Goal: Navigation & Orientation: Find specific page/section

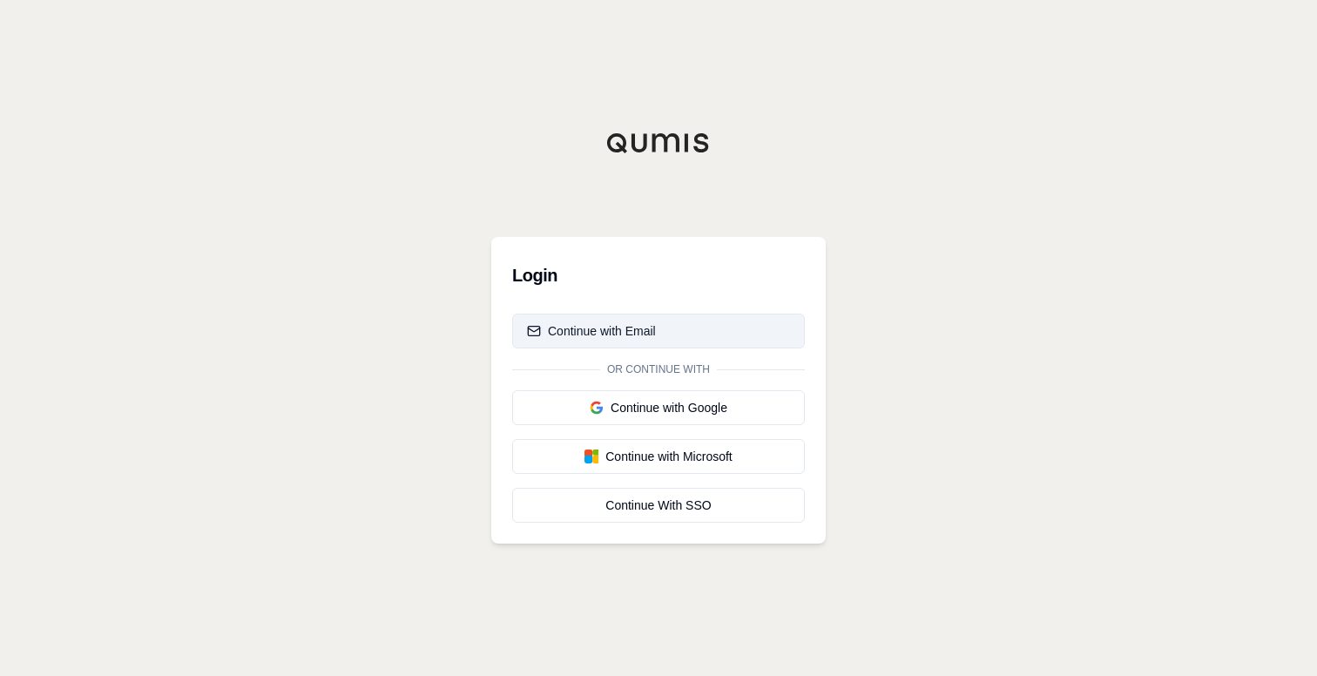
click at [594, 322] on button "Continue with Email" at bounding box center [658, 331] width 293 height 35
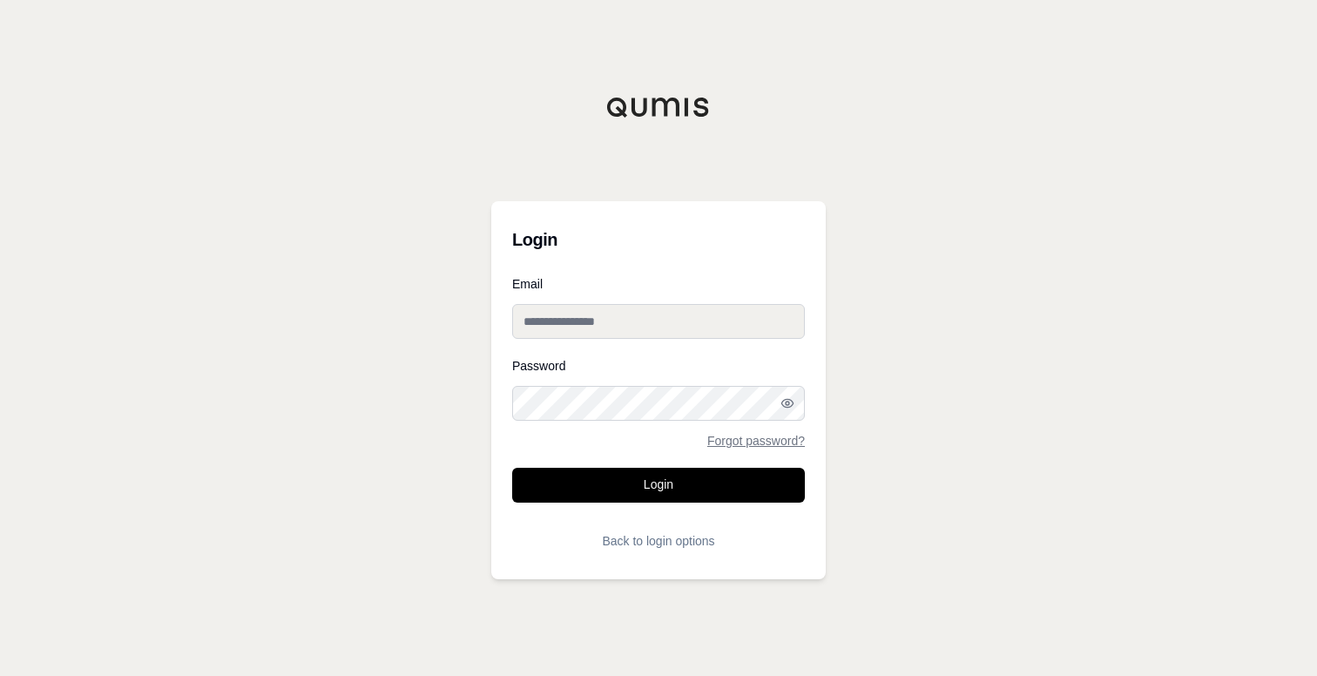
type input "**********"
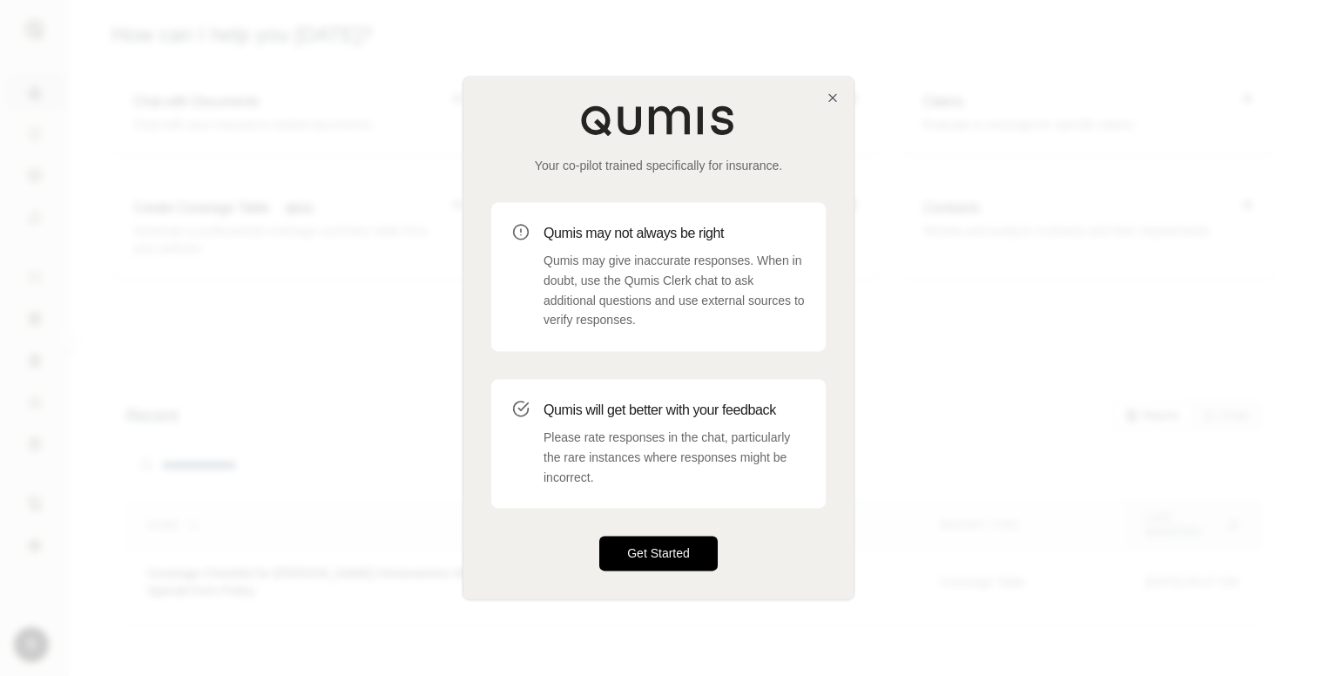
click at [662, 544] on button "Get Started" at bounding box center [658, 554] width 119 height 35
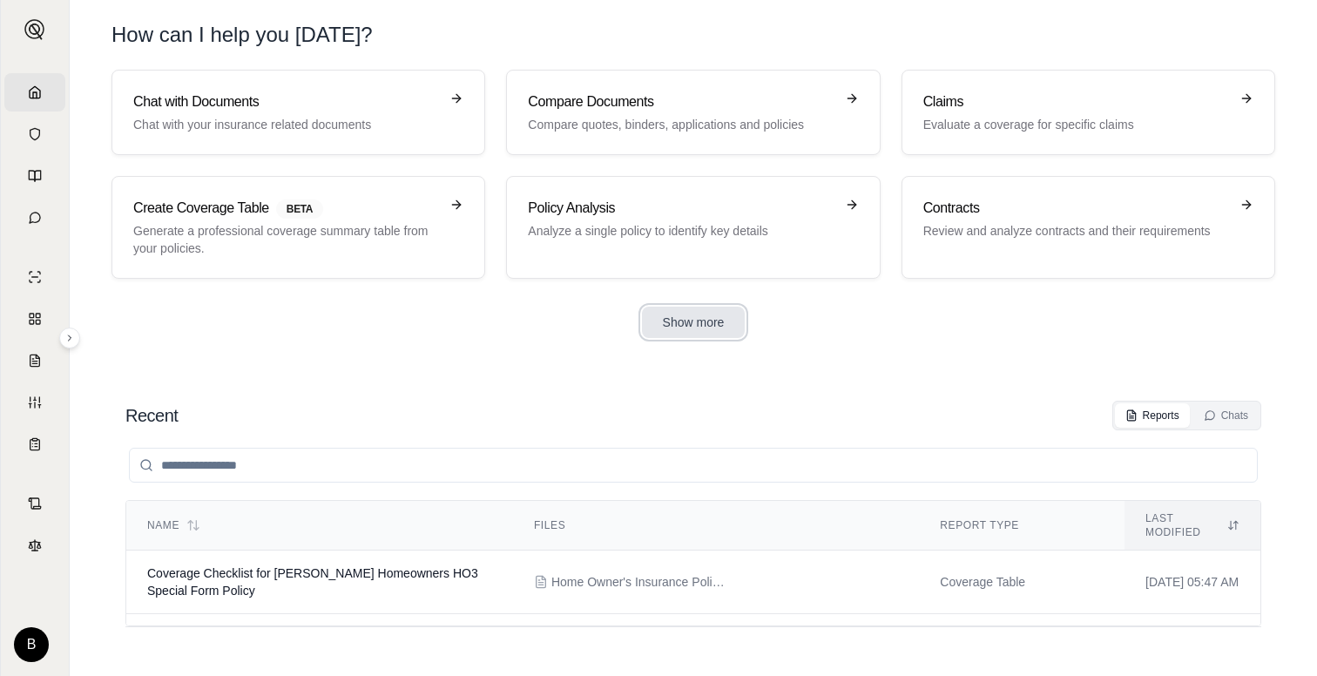
click at [687, 319] on button "Show more" at bounding box center [694, 322] width 104 height 31
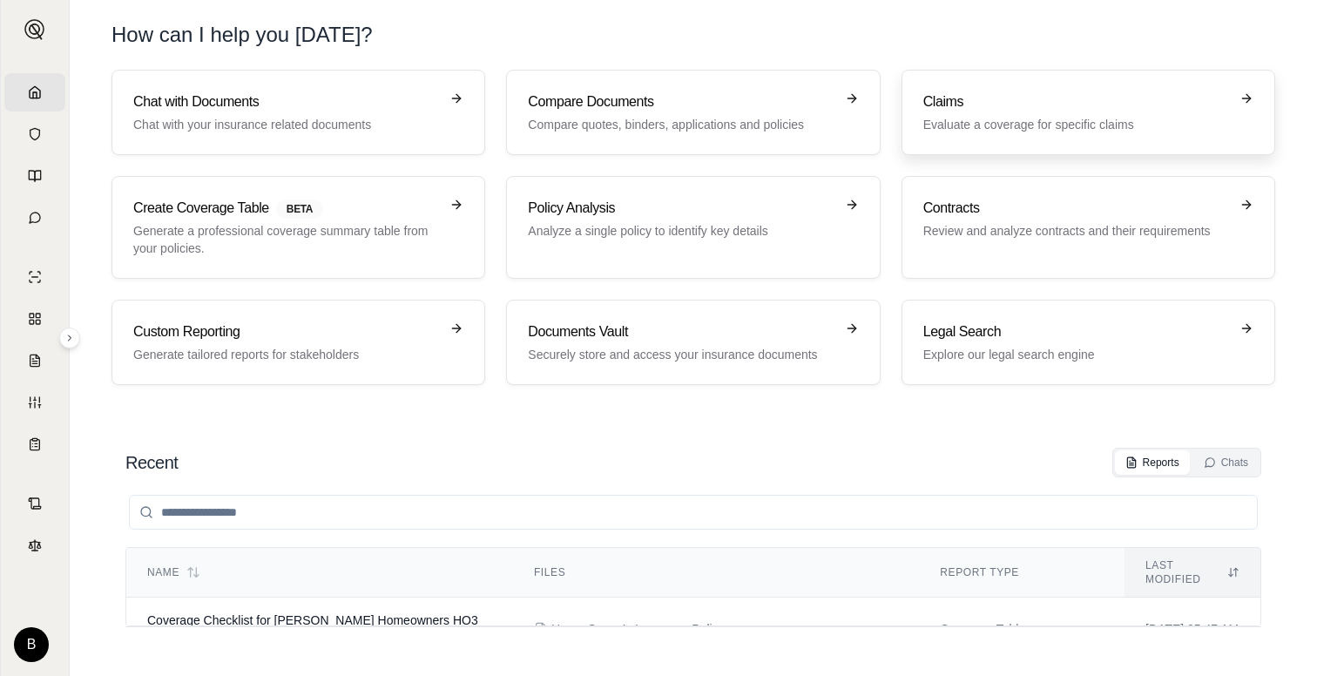
click at [985, 112] on div "Claims Evaluate a coverage for specific claims" at bounding box center [1077, 112] width 306 height 42
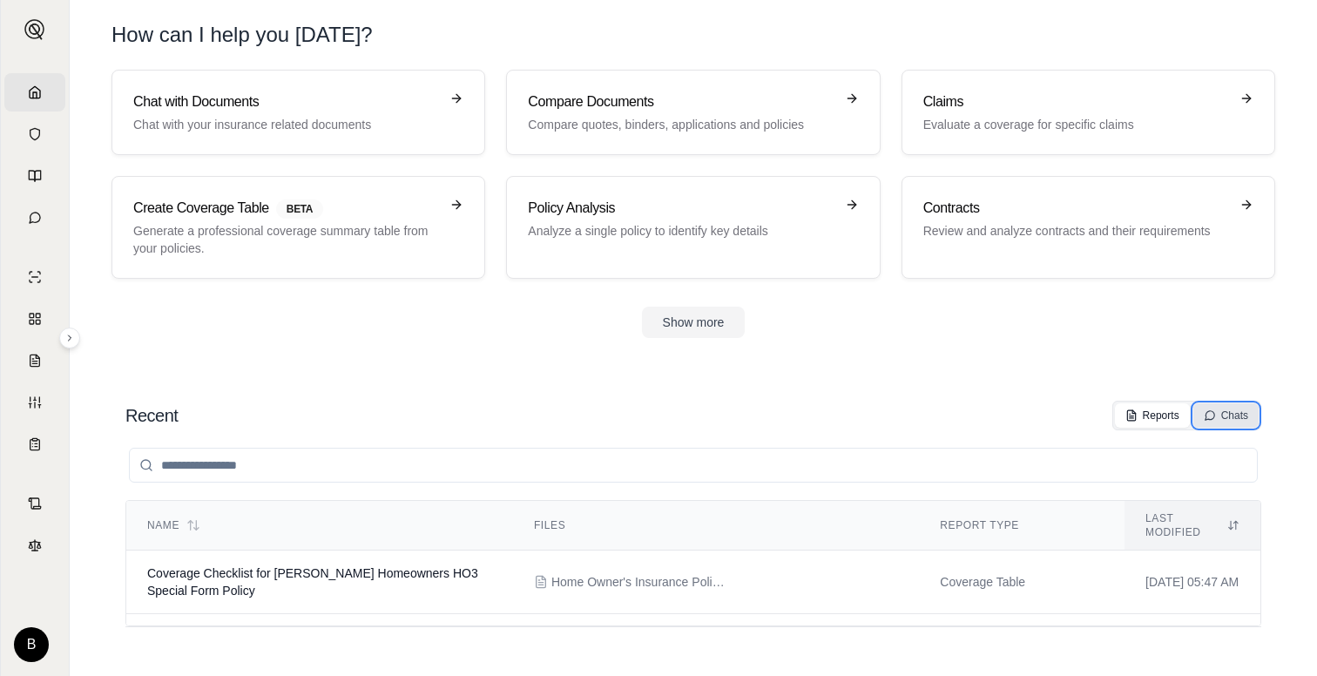
click at [1222, 414] on div "Chats" at bounding box center [1226, 416] width 44 height 14
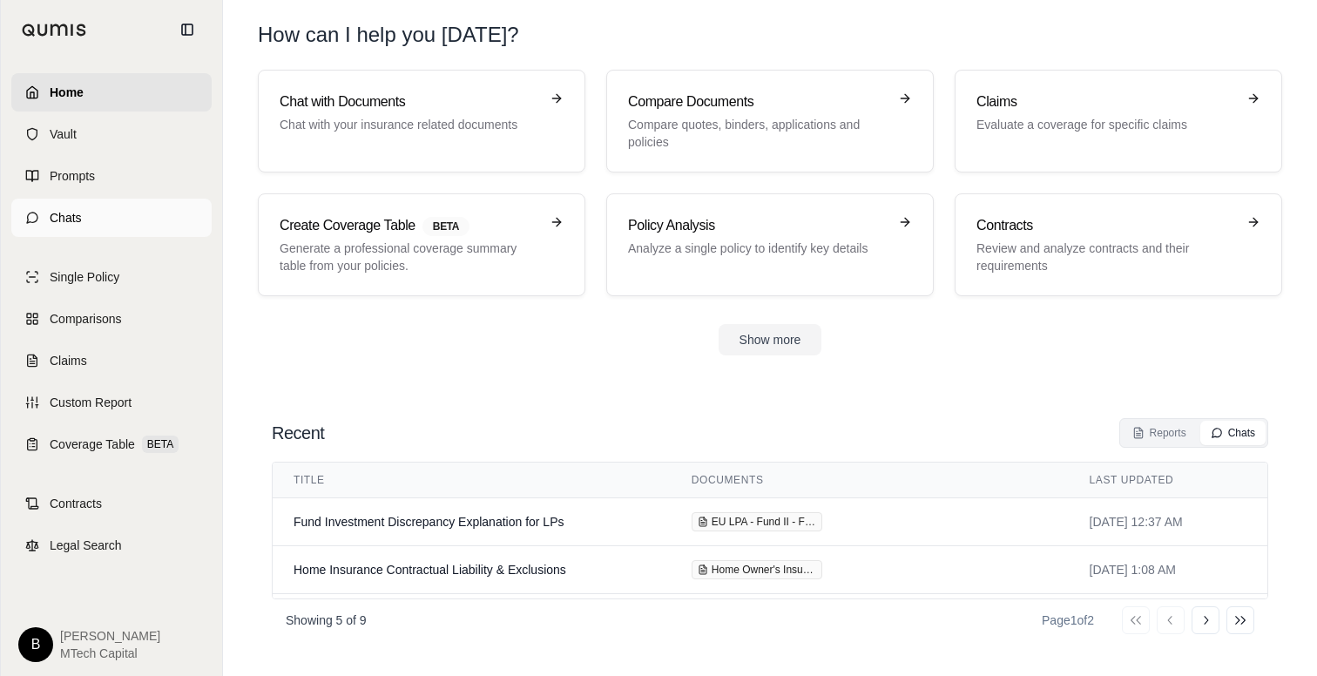
click at [66, 219] on span "Chats" at bounding box center [66, 217] width 32 height 17
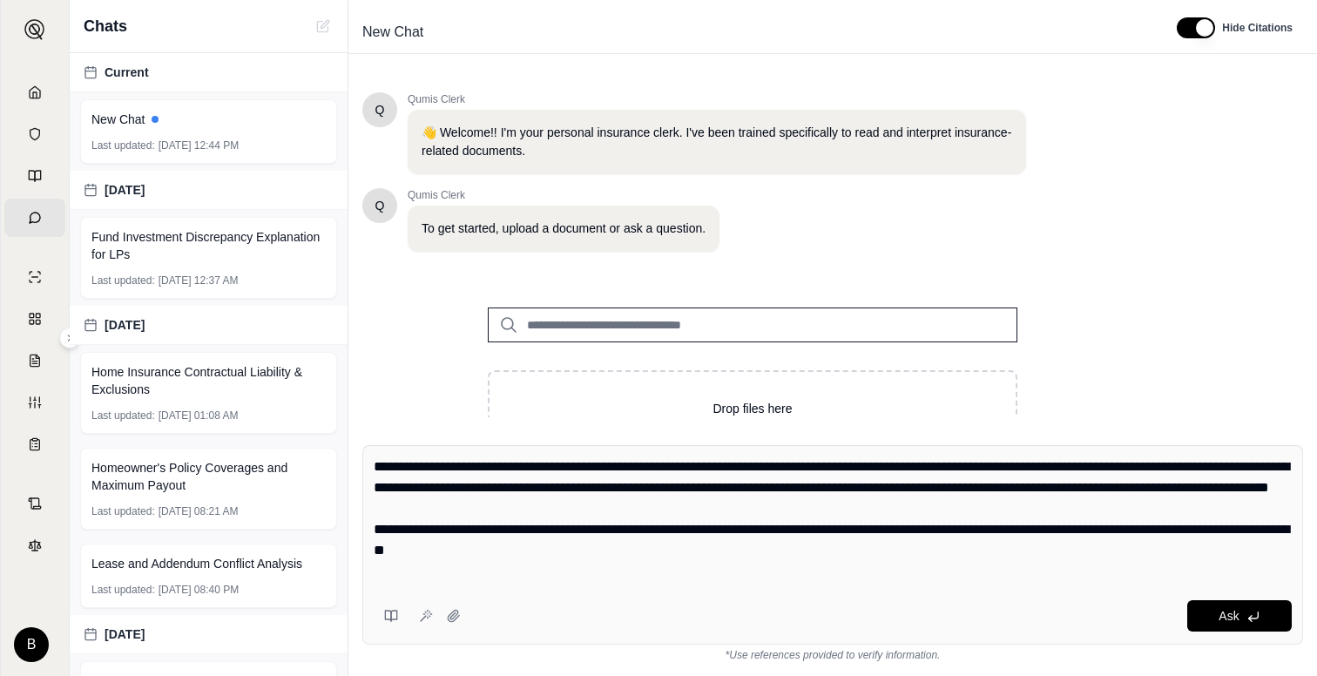
type textarea "**********"
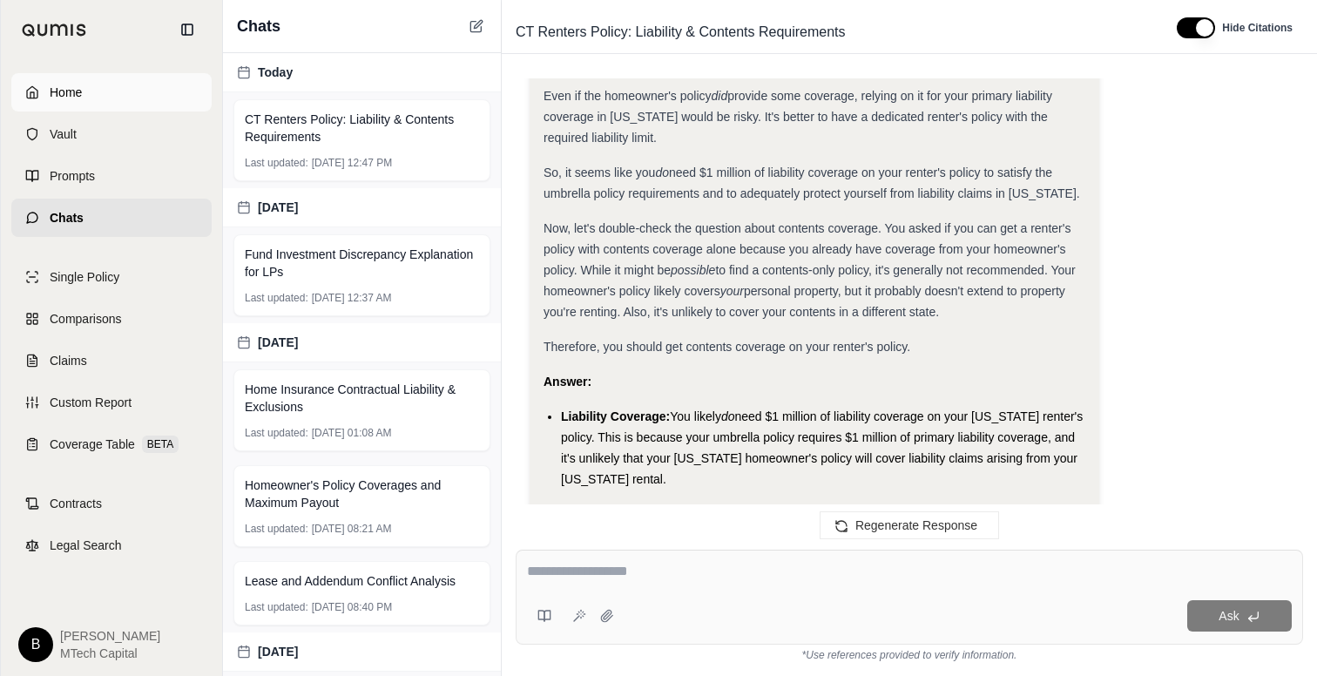
scroll to position [1086, 0]
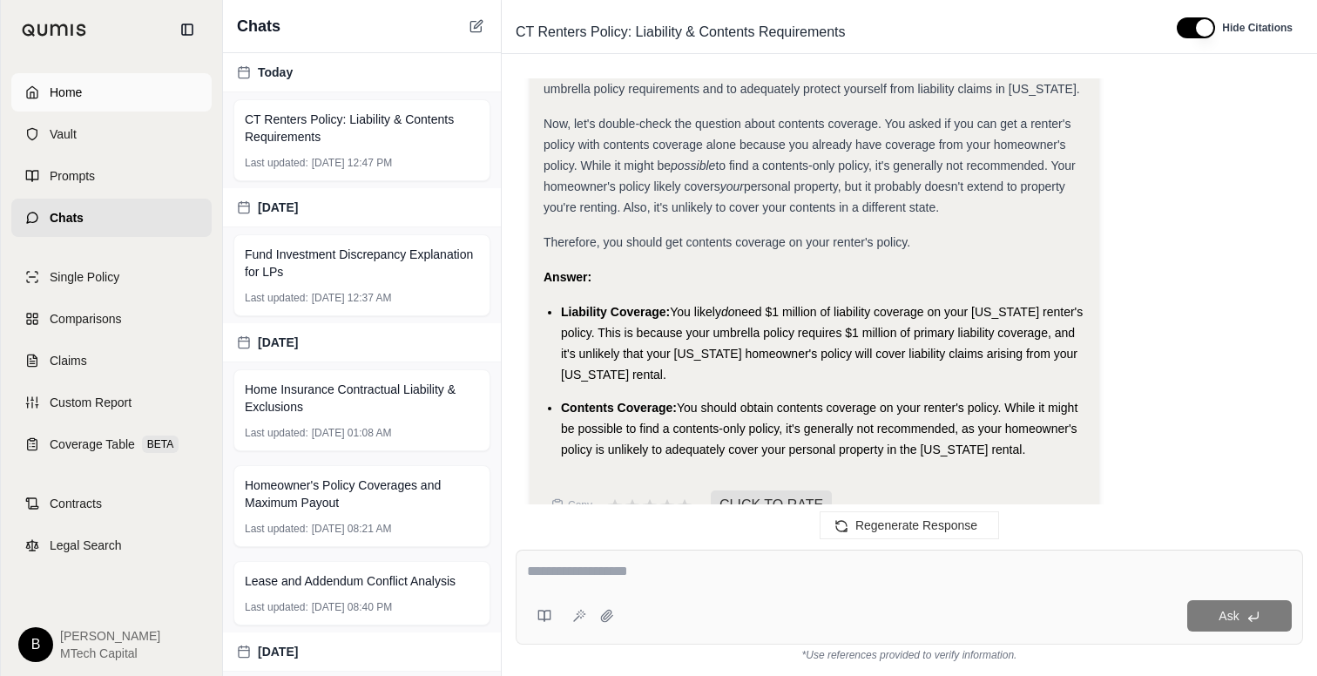
click at [37, 86] on icon at bounding box center [32, 92] width 14 height 14
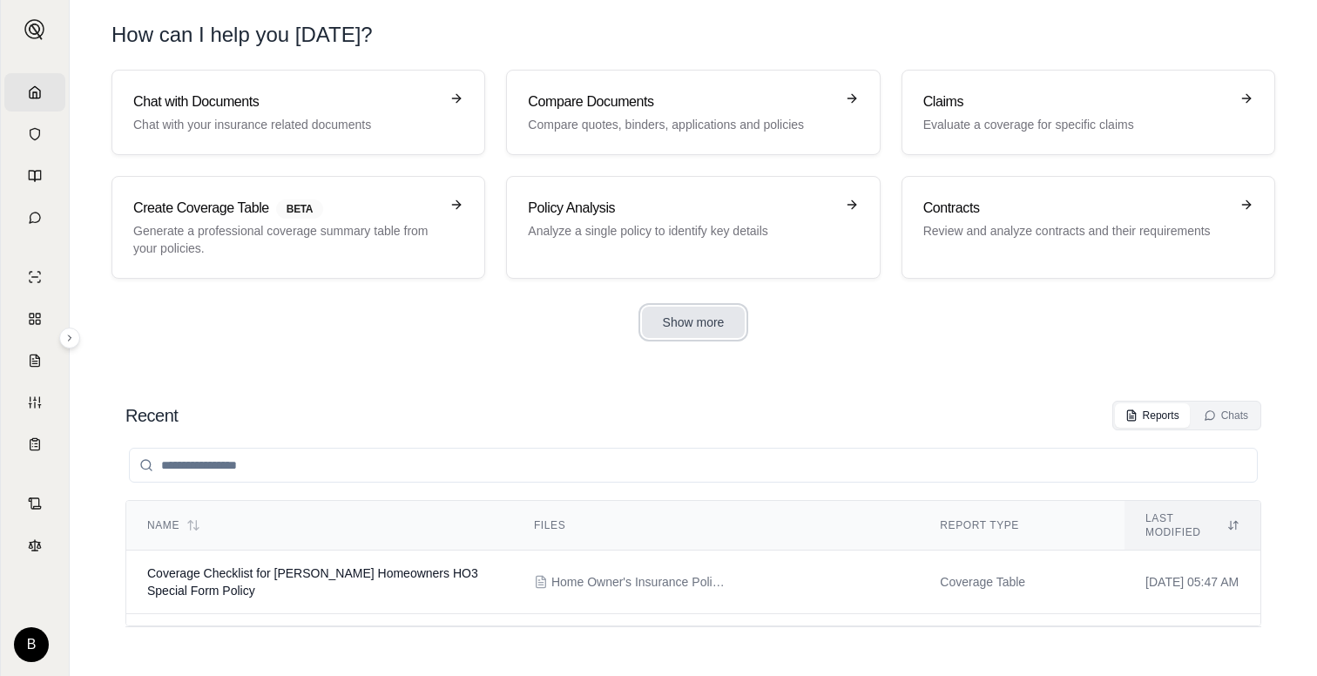
click at [662, 318] on button "Show more" at bounding box center [694, 322] width 104 height 31
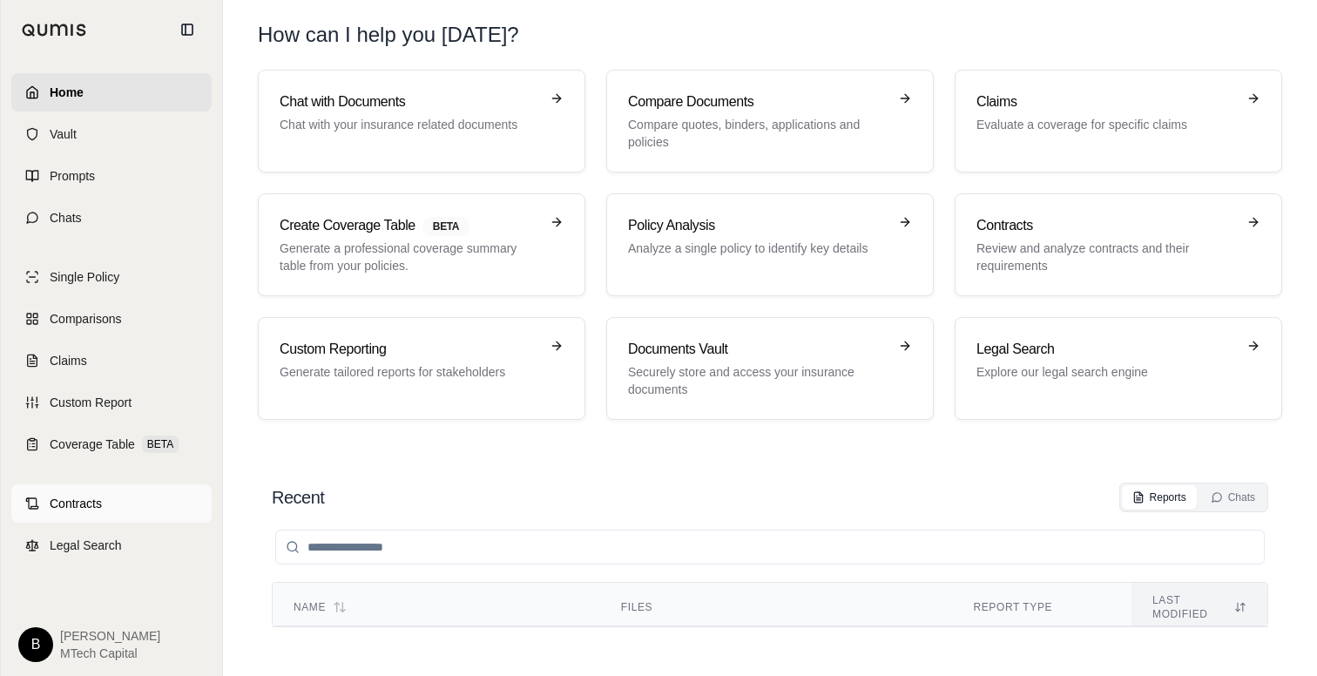
click at [75, 500] on span "Contracts" at bounding box center [76, 503] width 52 height 17
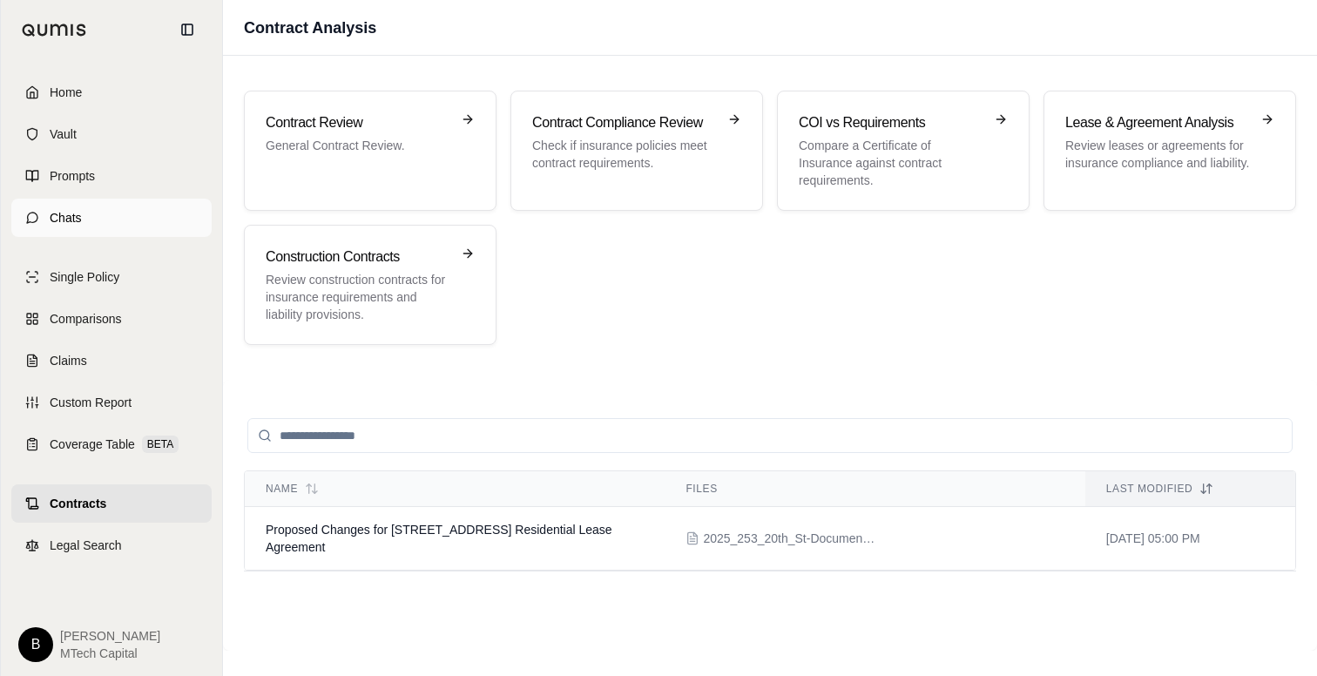
click at [59, 220] on span "Chats" at bounding box center [66, 217] width 32 height 17
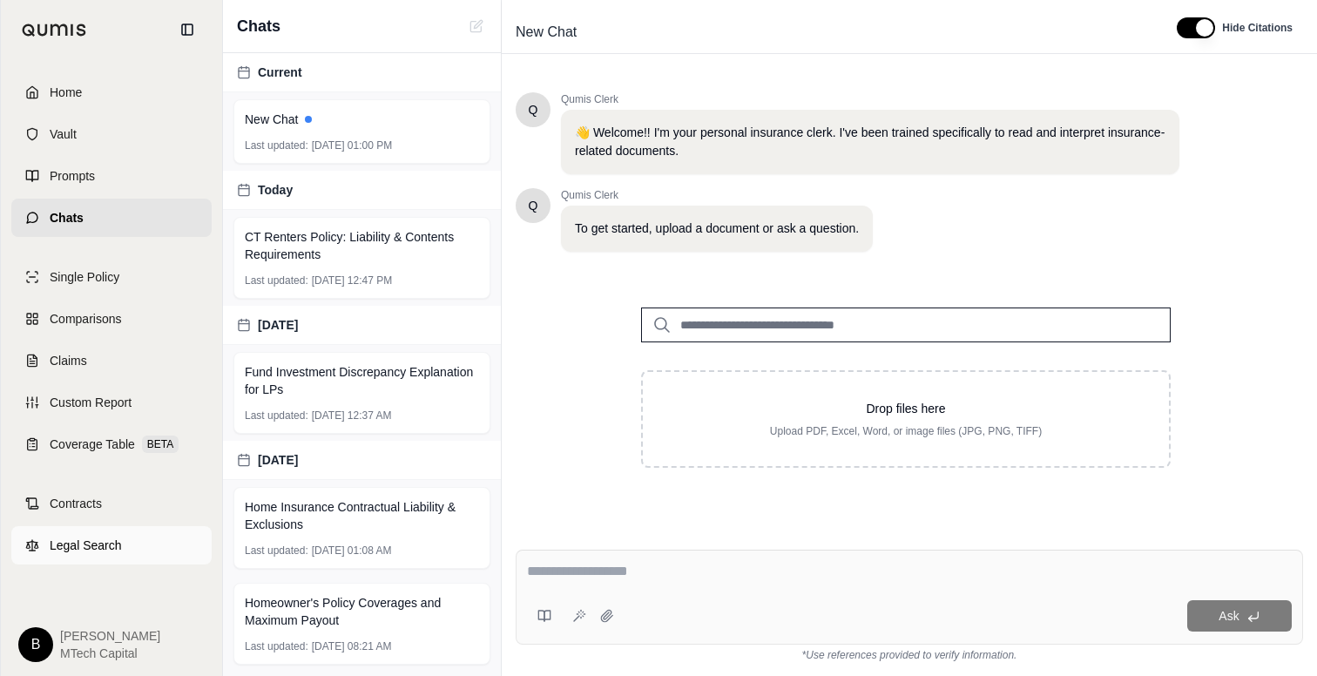
click at [92, 548] on span "Legal Search" at bounding box center [86, 545] width 72 height 17
